Goal: Task Accomplishment & Management: Manage account settings

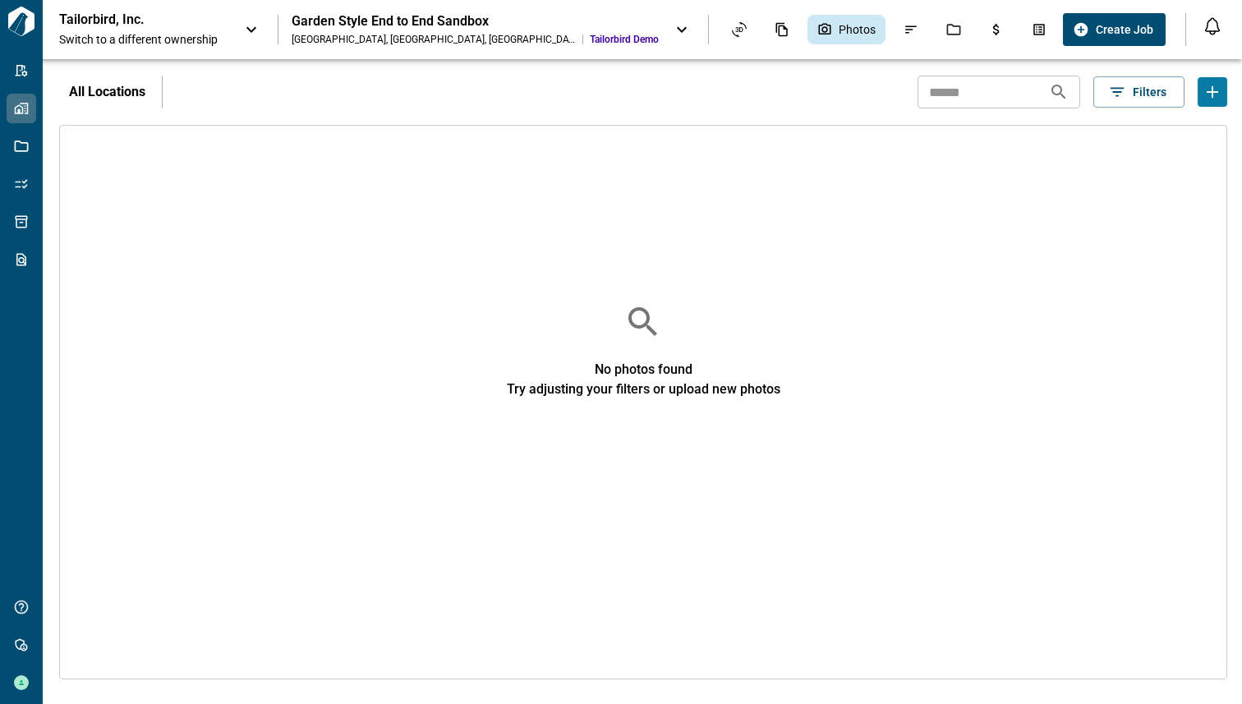
click at [765, 0] on div "Tailorbird, Inc. Switch to a different ownership Garden Style End to End Sandbo…" at bounding box center [621, 29] width 1242 height 59
